Goal: Navigation & Orientation: Find specific page/section

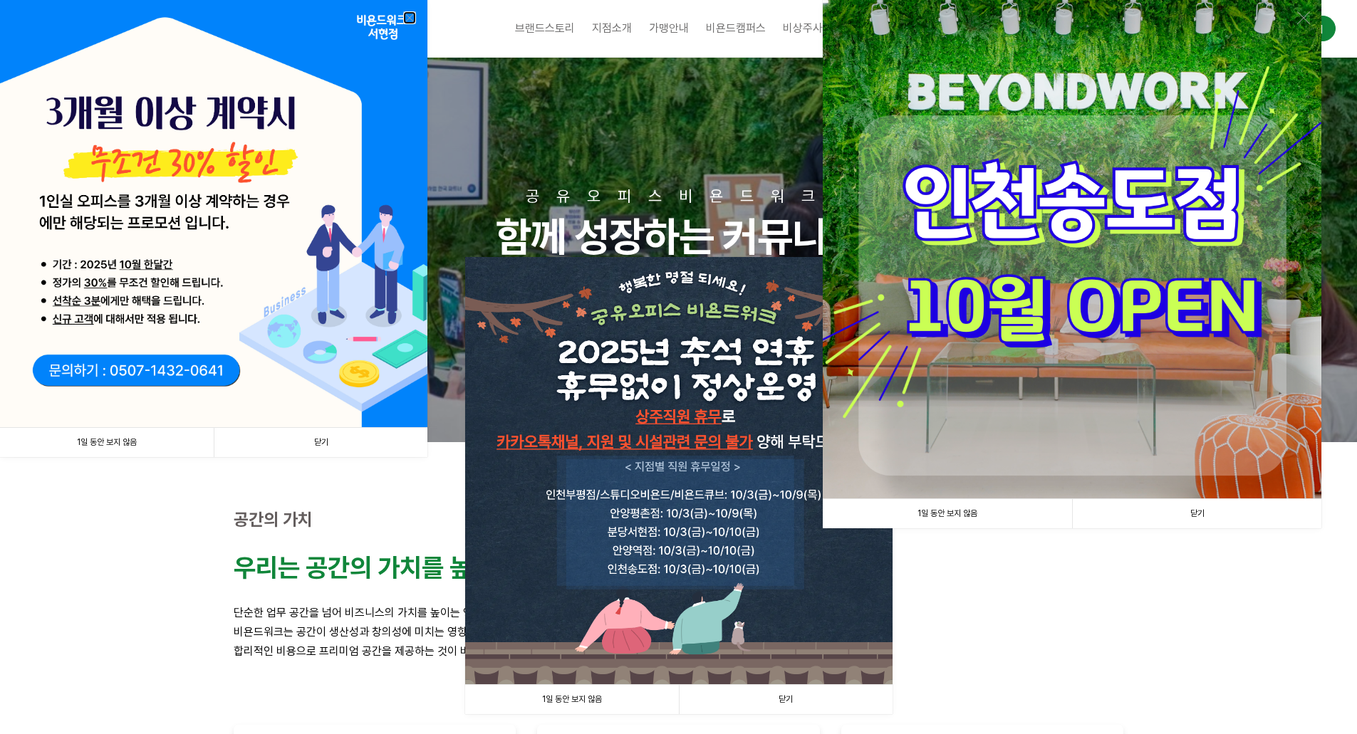
click at [408, 23] on link at bounding box center [409, 17] width 13 height 13
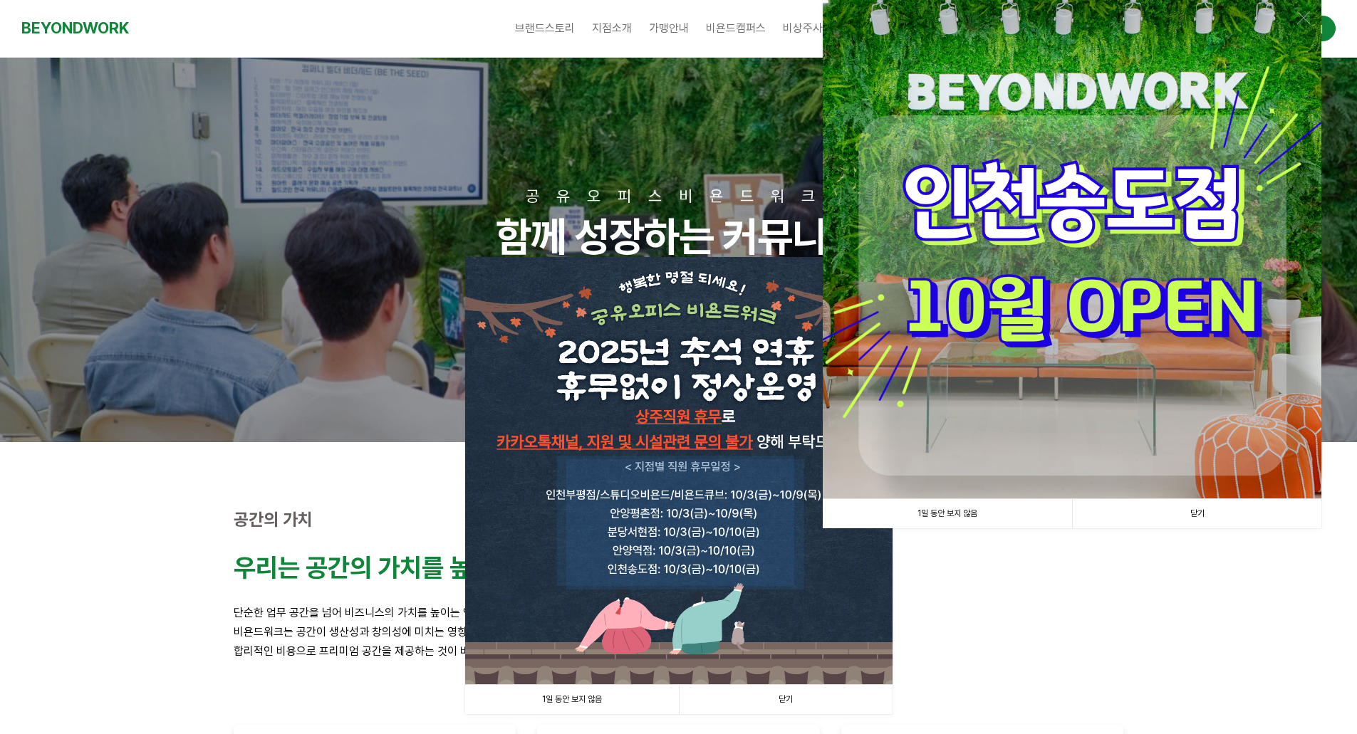
click at [1201, 511] on link "닫기" at bounding box center [1196, 513] width 249 height 29
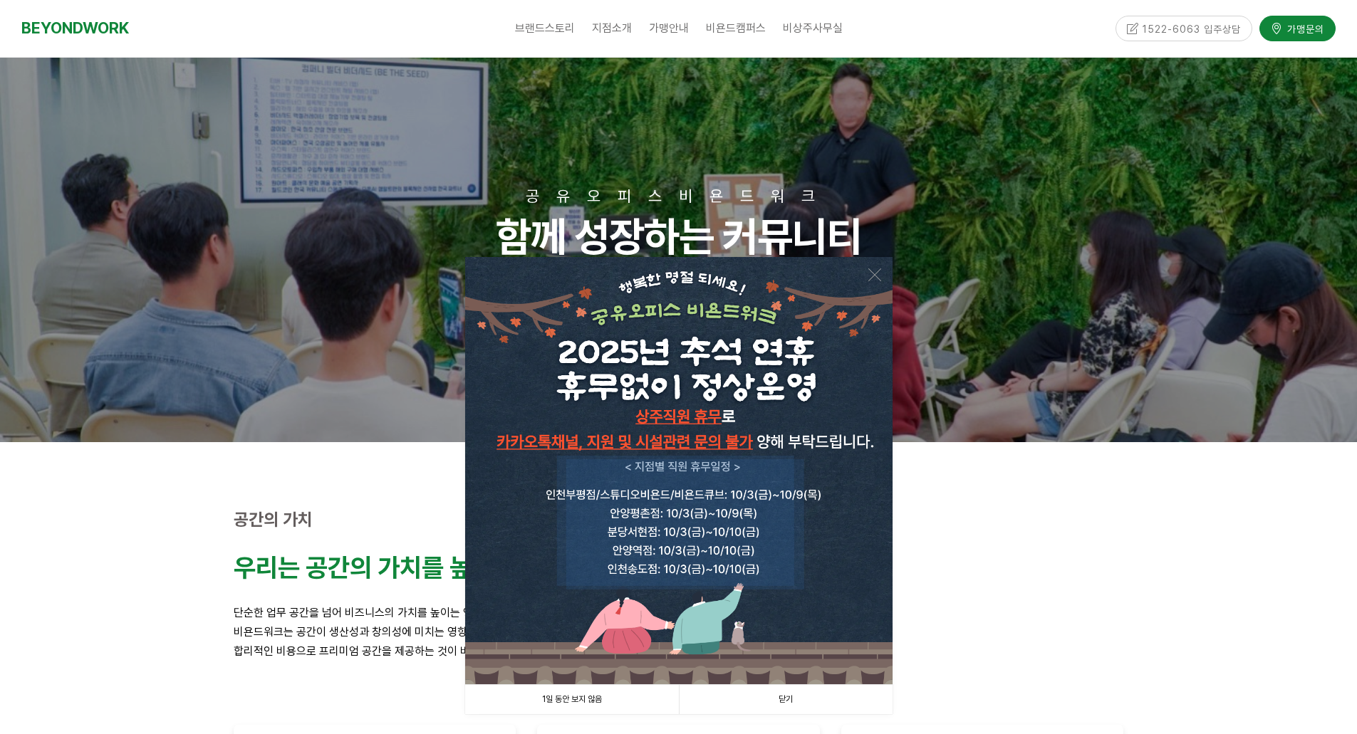
click at [755, 701] on link "닫기" at bounding box center [786, 699] width 214 height 29
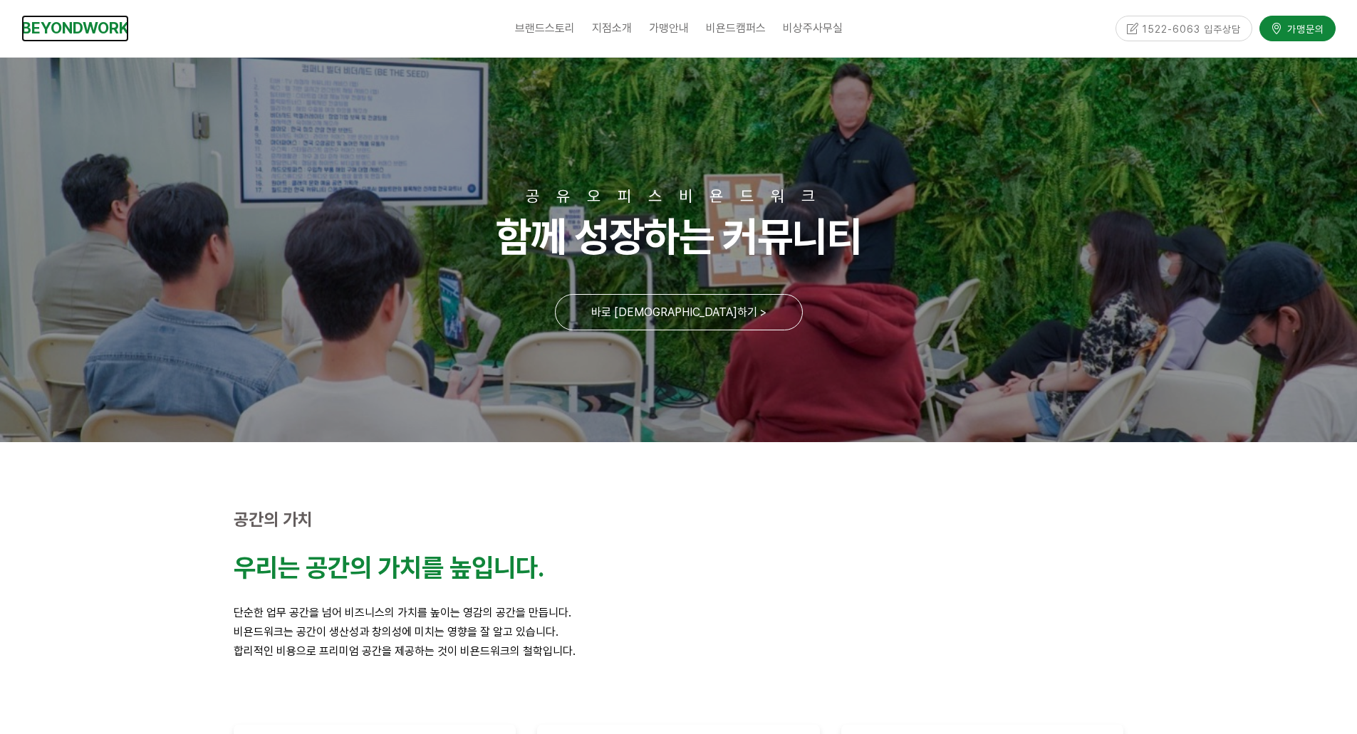
click at [95, 36] on link "BEYONDWORK" at bounding box center [75, 28] width 108 height 26
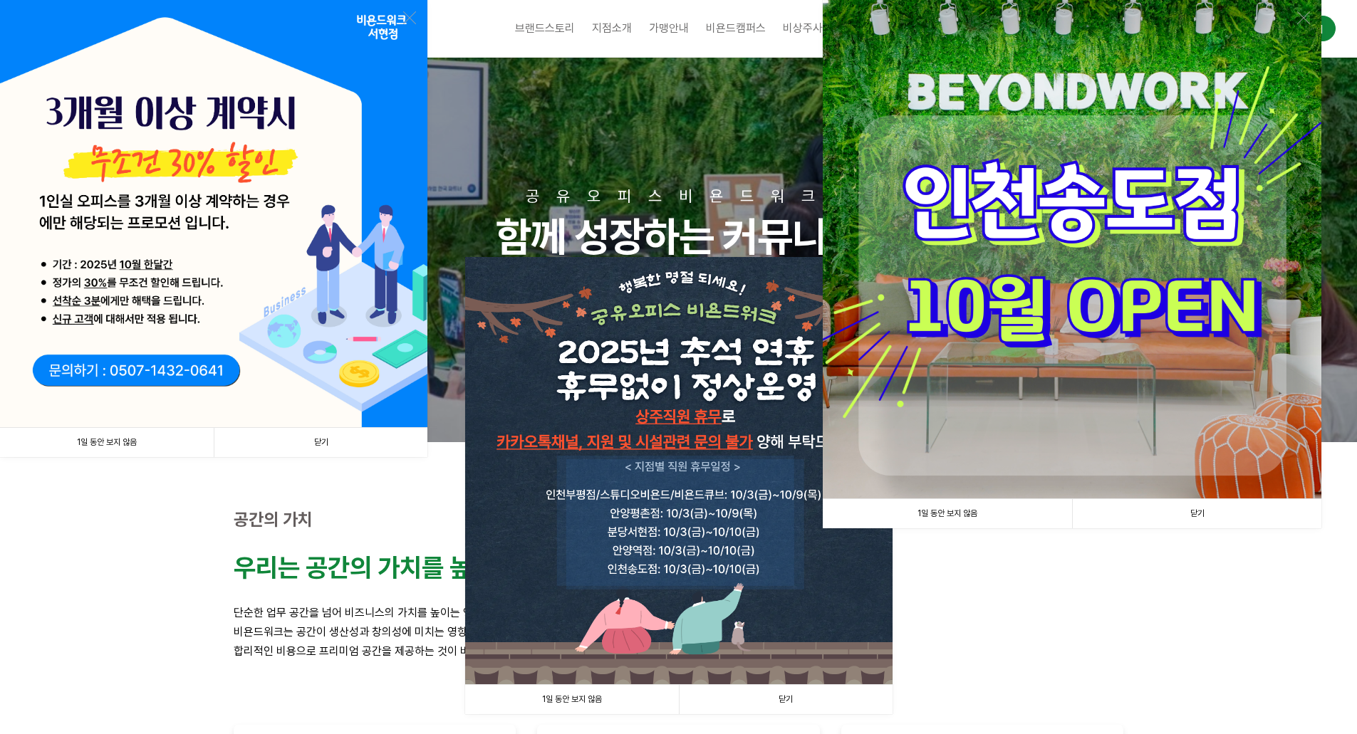
click at [295, 439] on link "닫기" at bounding box center [321, 442] width 214 height 29
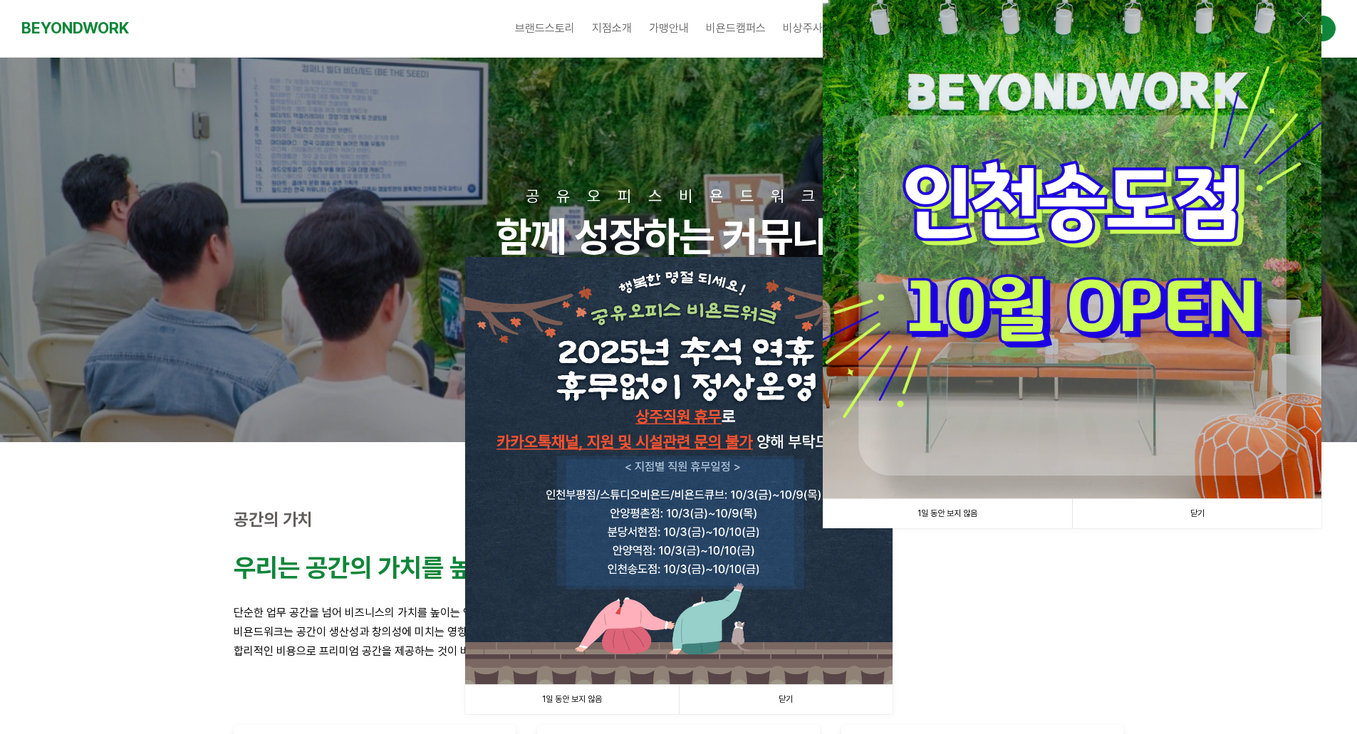
click at [810, 713] on link "닫기" at bounding box center [786, 699] width 214 height 29
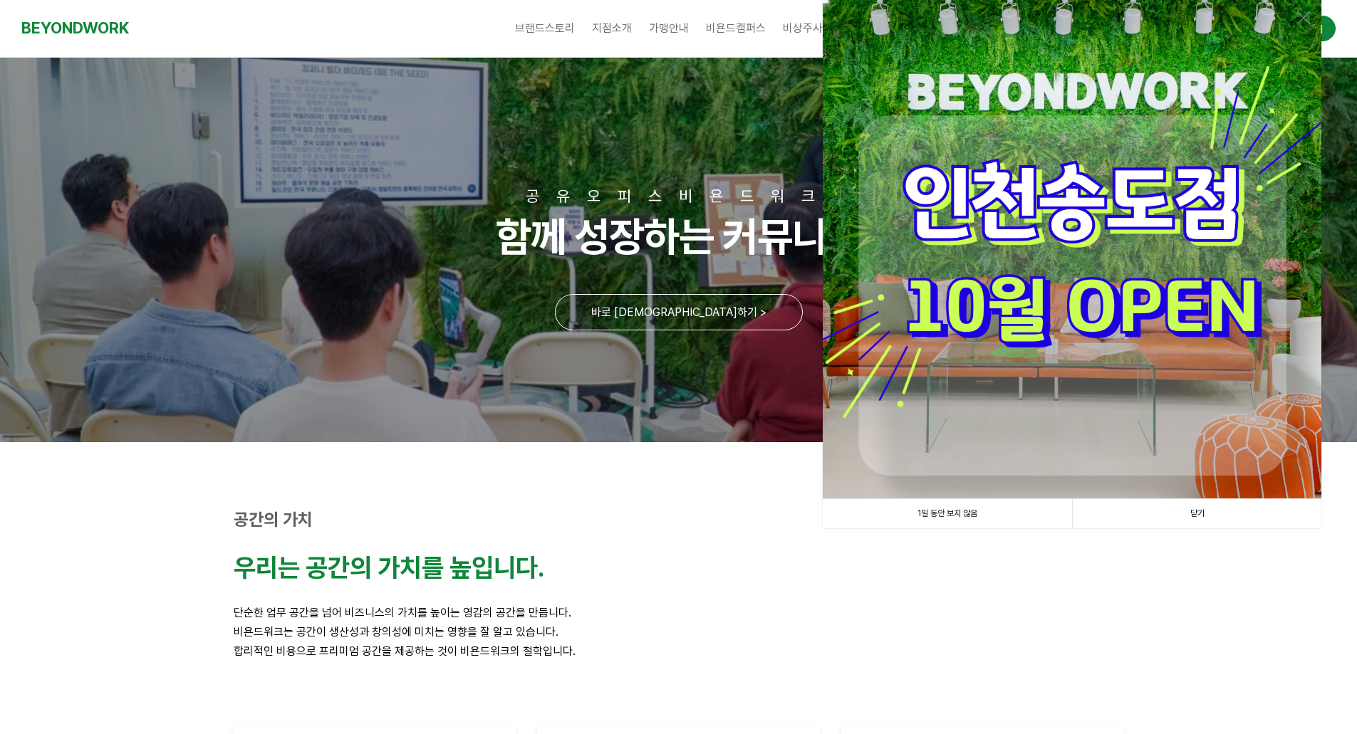
click at [1189, 509] on link "닫기" at bounding box center [1196, 513] width 249 height 29
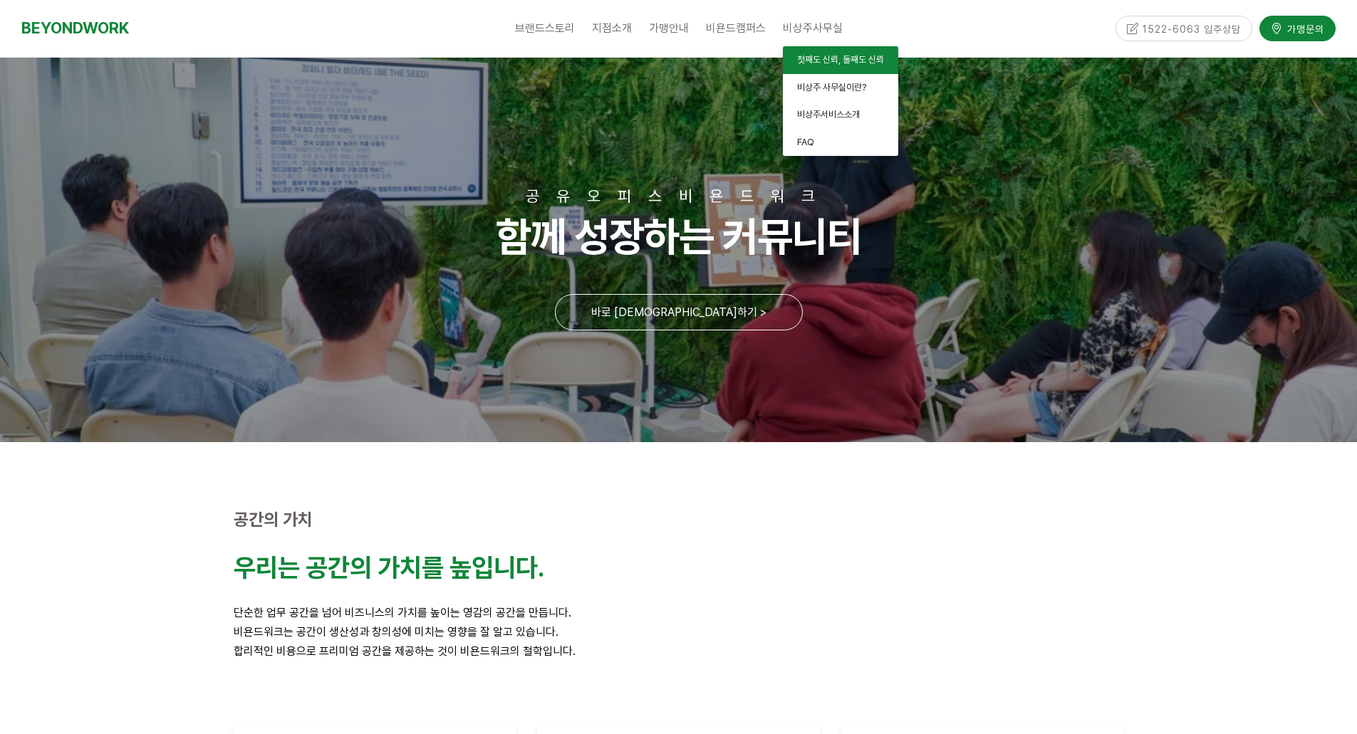
click at [815, 58] on span "첫째도 신뢰, 둘째도 신뢰" at bounding box center [840, 59] width 87 height 11
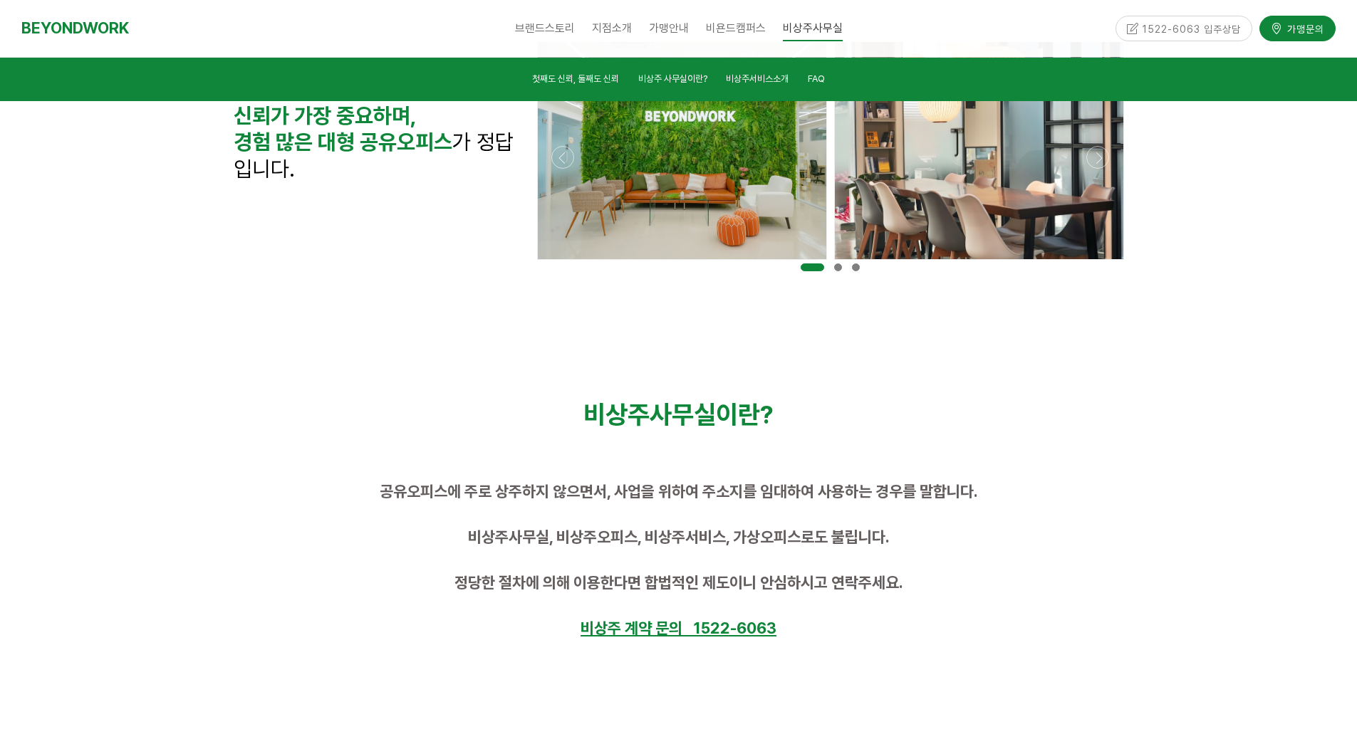
scroll to position [316, 0]
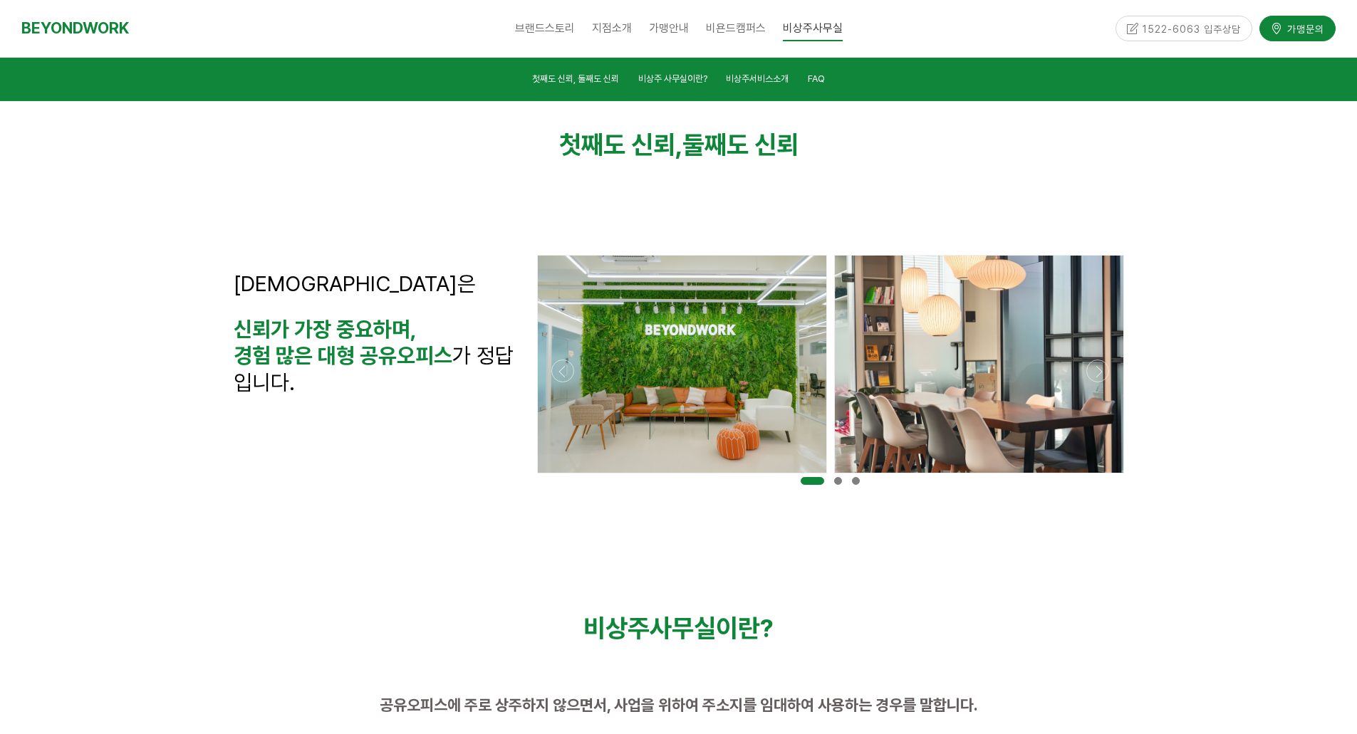
click at [1104, 477] on div at bounding box center [829, 477] width 593 height 0
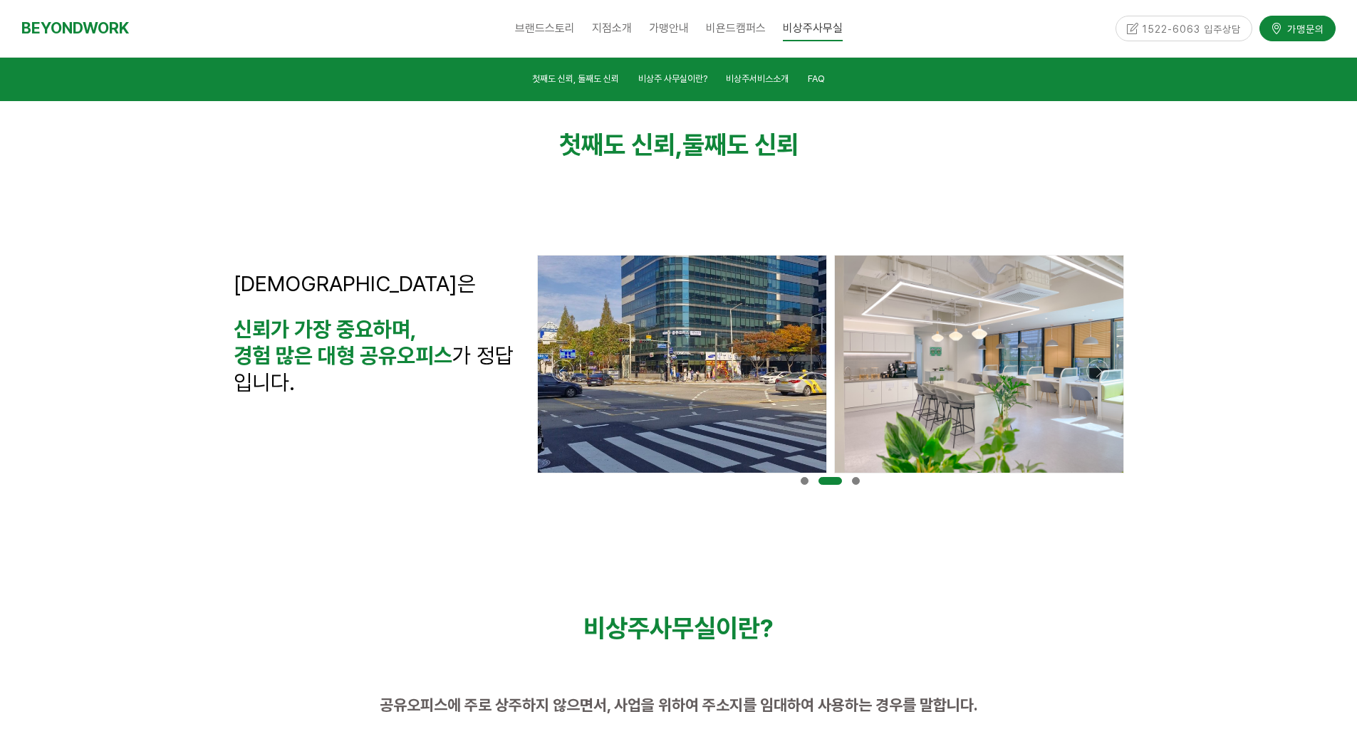
click at [1104, 477] on div at bounding box center [829, 477] width 593 height 0
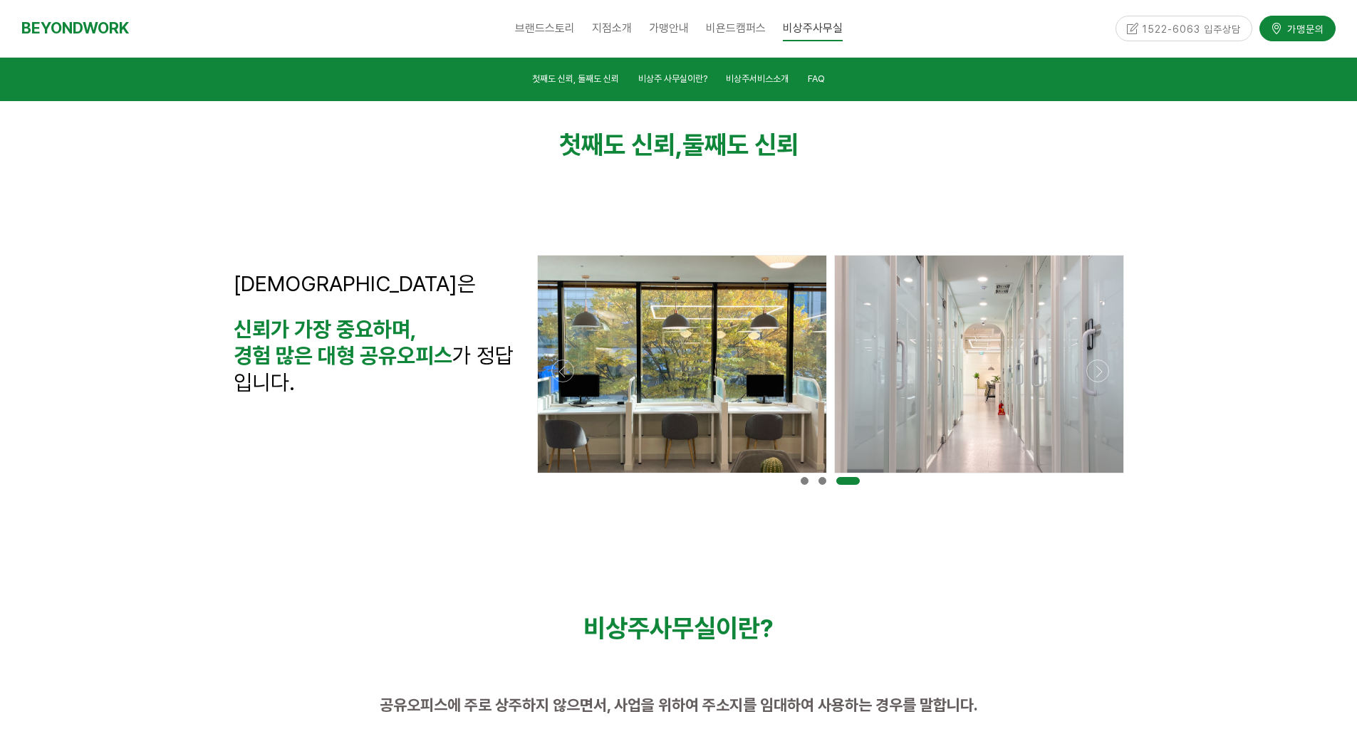
click at [1104, 477] on div at bounding box center [829, 477] width 593 height 0
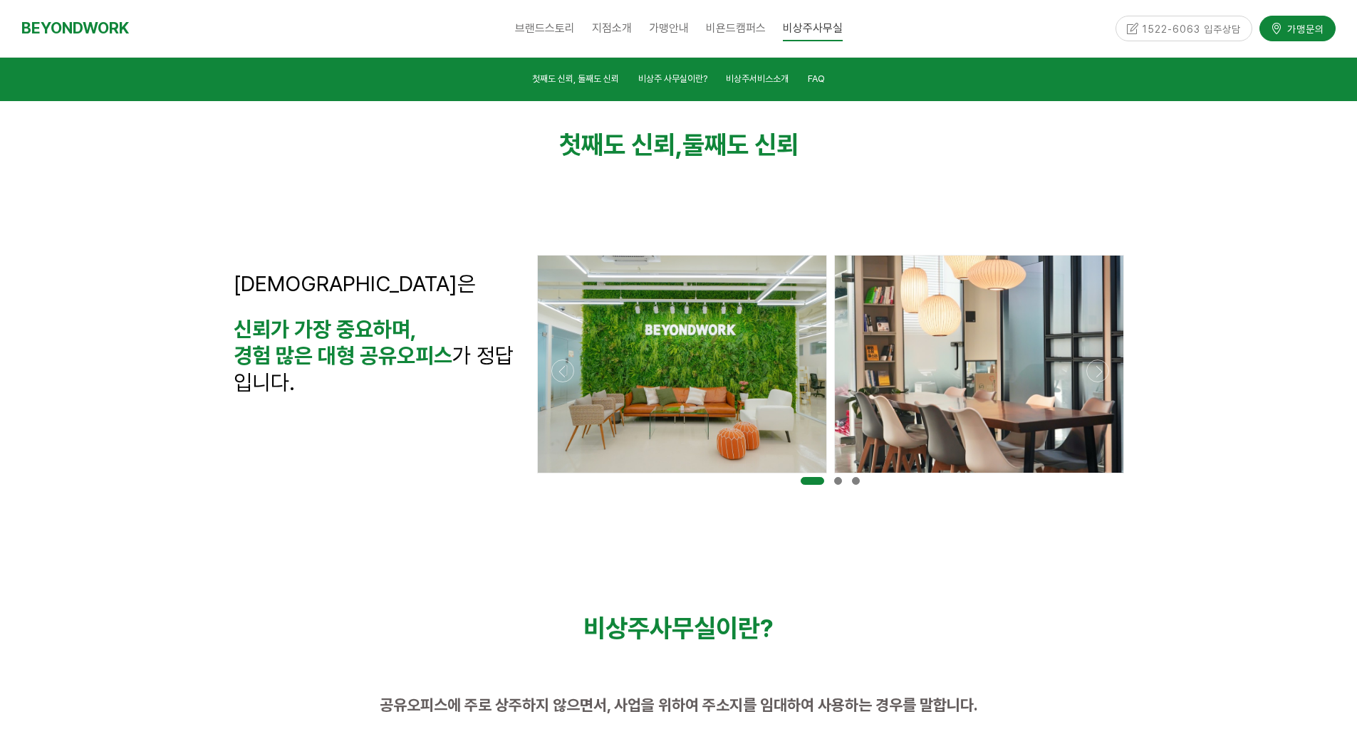
click at [1104, 477] on div at bounding box center [829, 477] width 593 height 0
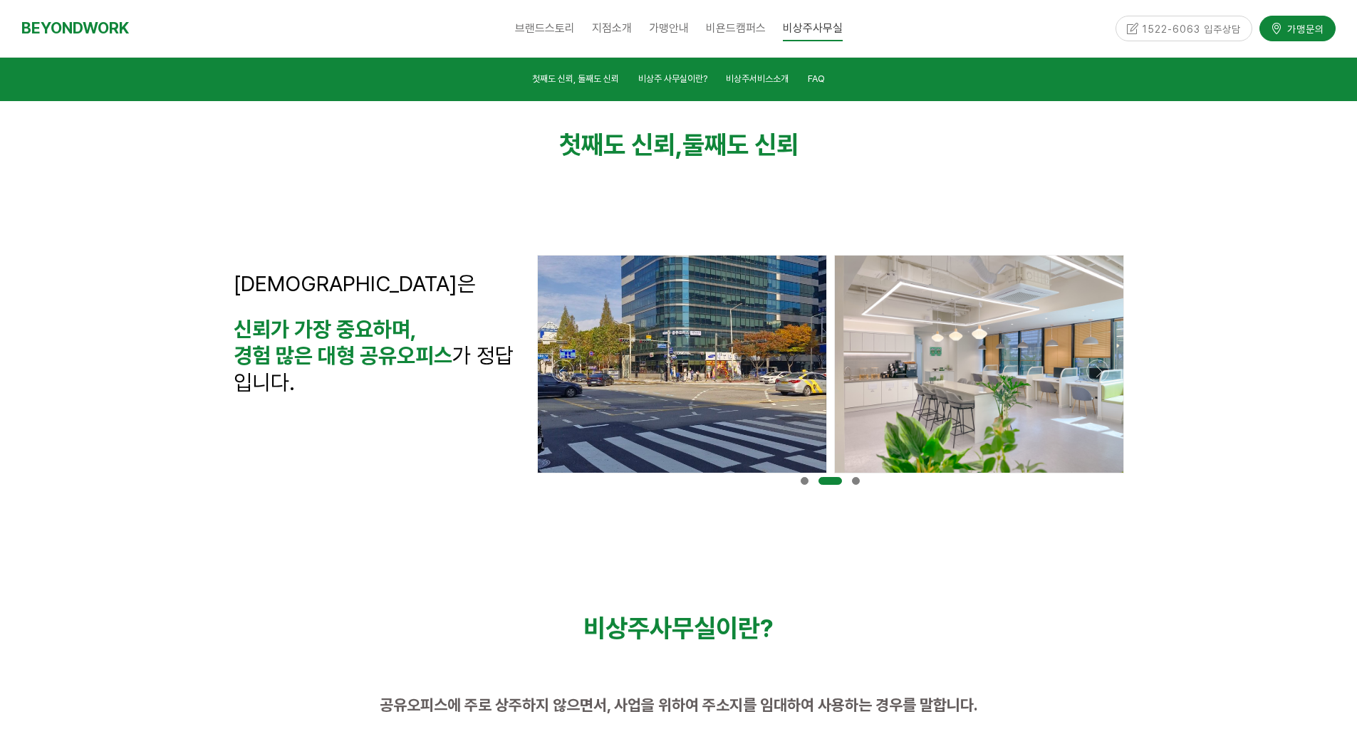
click at [1104, 477] on div at bounding box center [829, 477] width 593 height 0
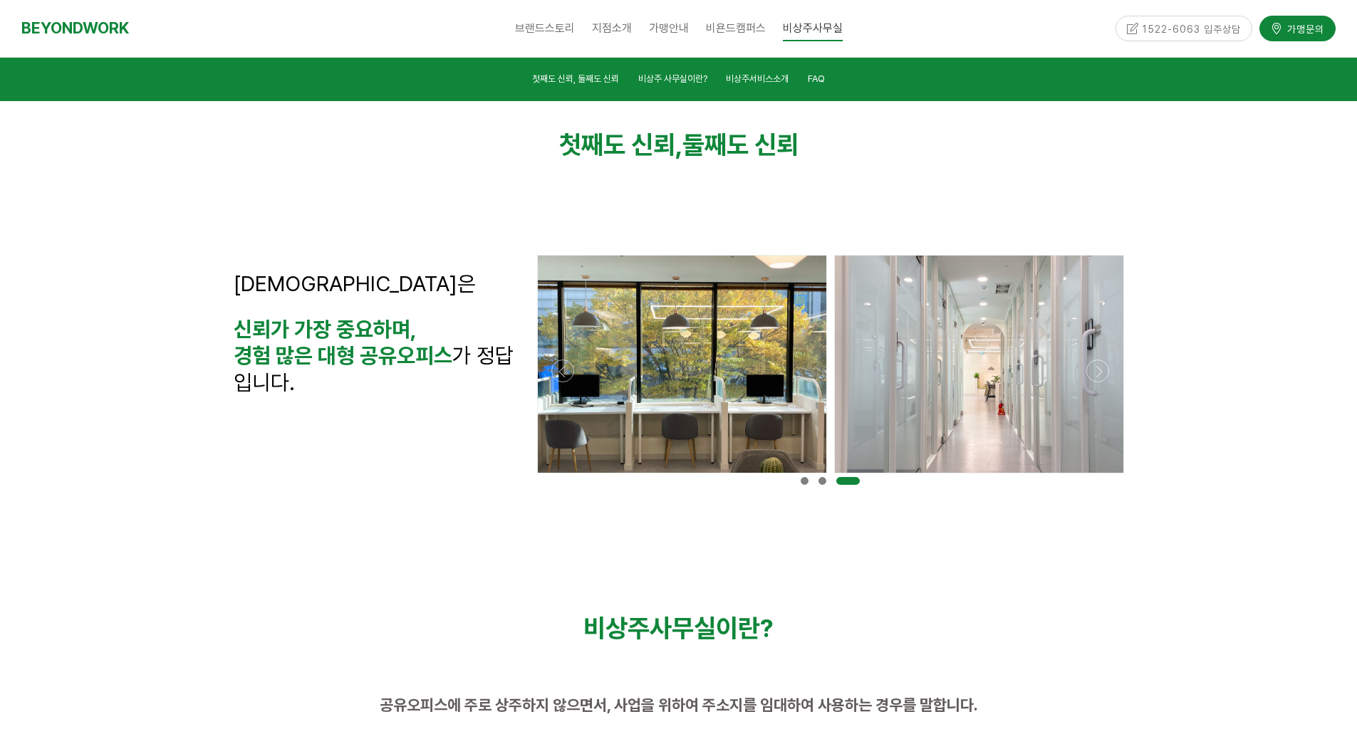
click at [1104, 477] on div at bounding box center [829, 477] width 593 height 0
